Goal: Information Seeking & Learning: Learn about a topic

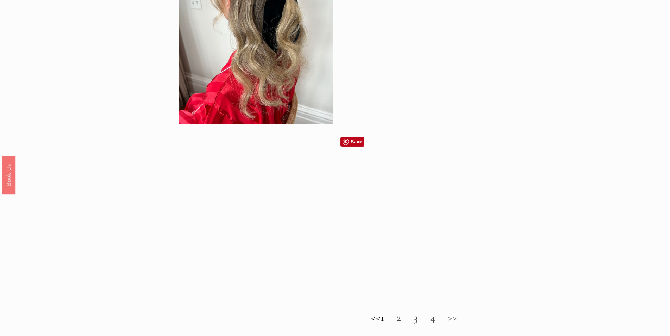
scroll to position [739, 0]
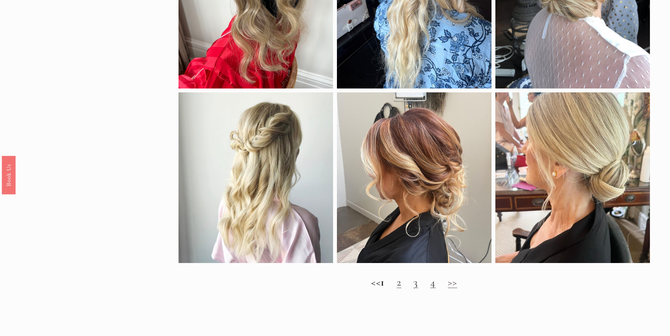
click at [402, 288] on h2 "<< 1 2 3 4 >>" at bounding box center [413, 282] width 471 height 13
click at [402, 288] on link "2" at bounding box center [399, 281] width 5 height 13
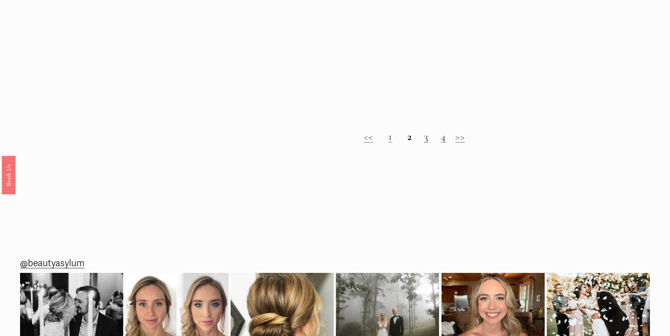
scroll to position [880, 0]
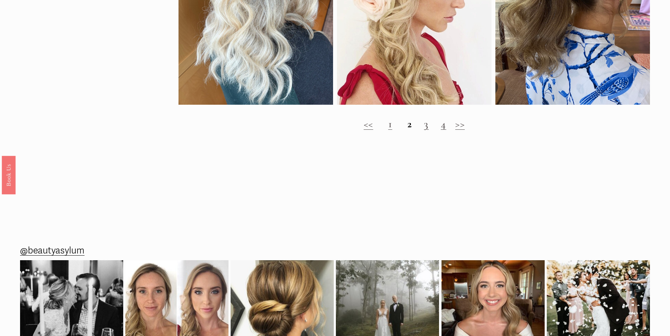
click at [428, 130] on link "3" at bounding box center [426, 123] width 5 height 13
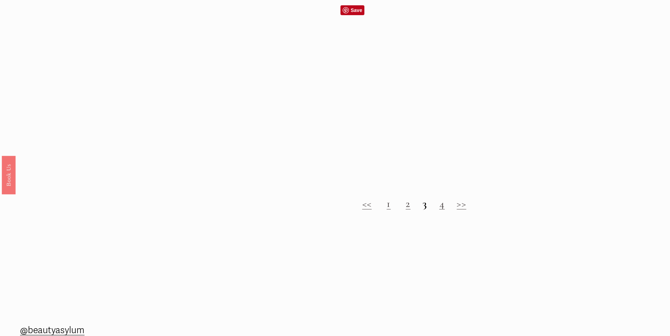
scroll to position [810, 0]
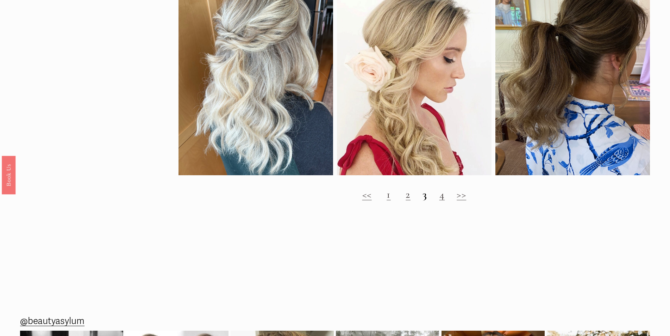
click at [444, 201] on link "4" at bounding box center [442, 194] width 6 height 13
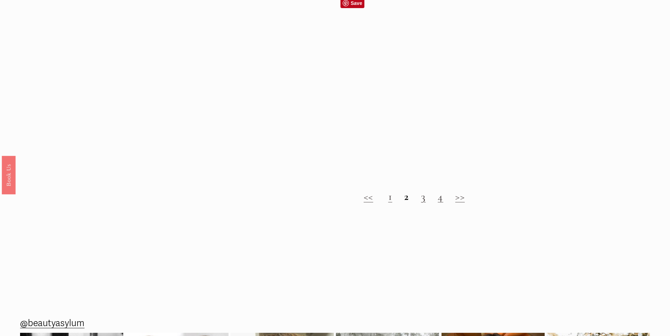
scroll to position [845, 0]
